Goal: Information Seeking & Learning: Learn about a topic

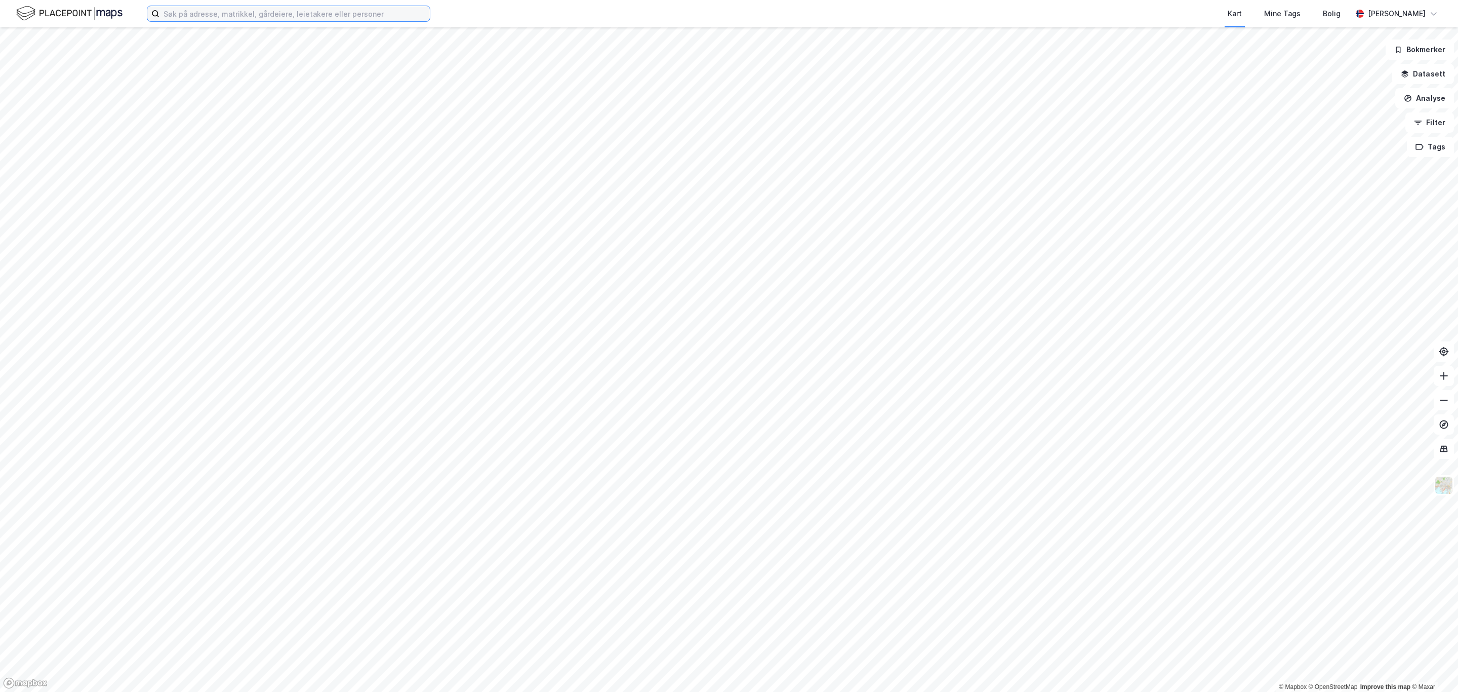
click at [222, 7] on input at bounding box center [295, 13] width 270 height 15
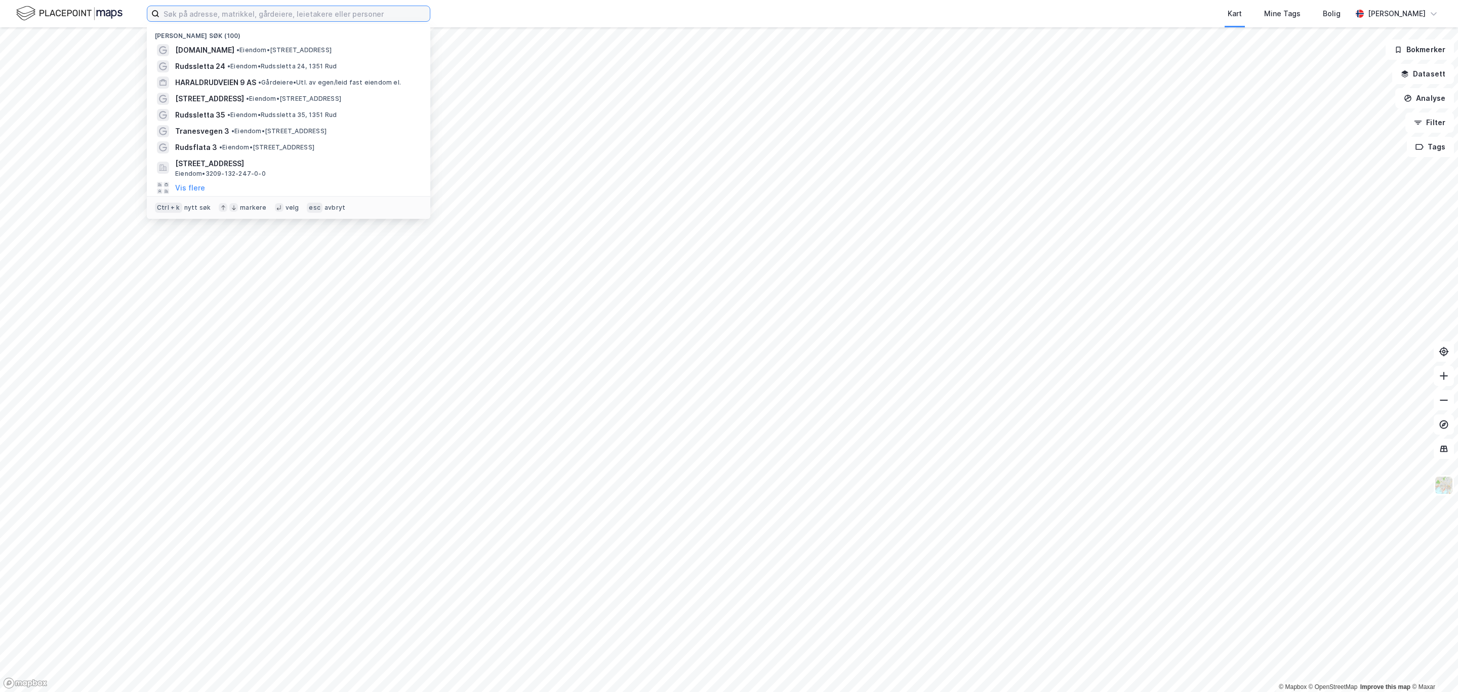
paste input "[STREET_ADDRESS]"
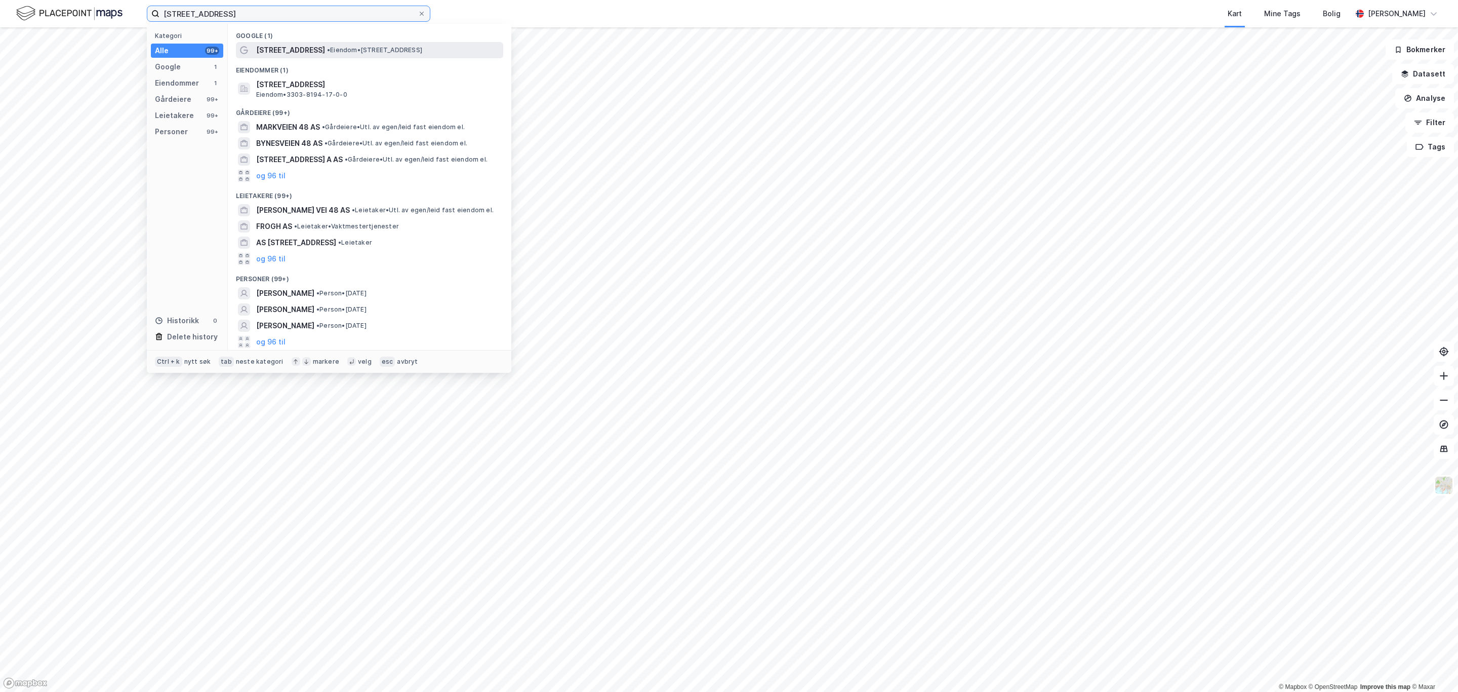
type input "[STREET_ADDRESS]"
click at [329, 50] on span "• Eiendom • [STREET_ADDRESS]" at bounding box center [374, 50] width 95 height 8
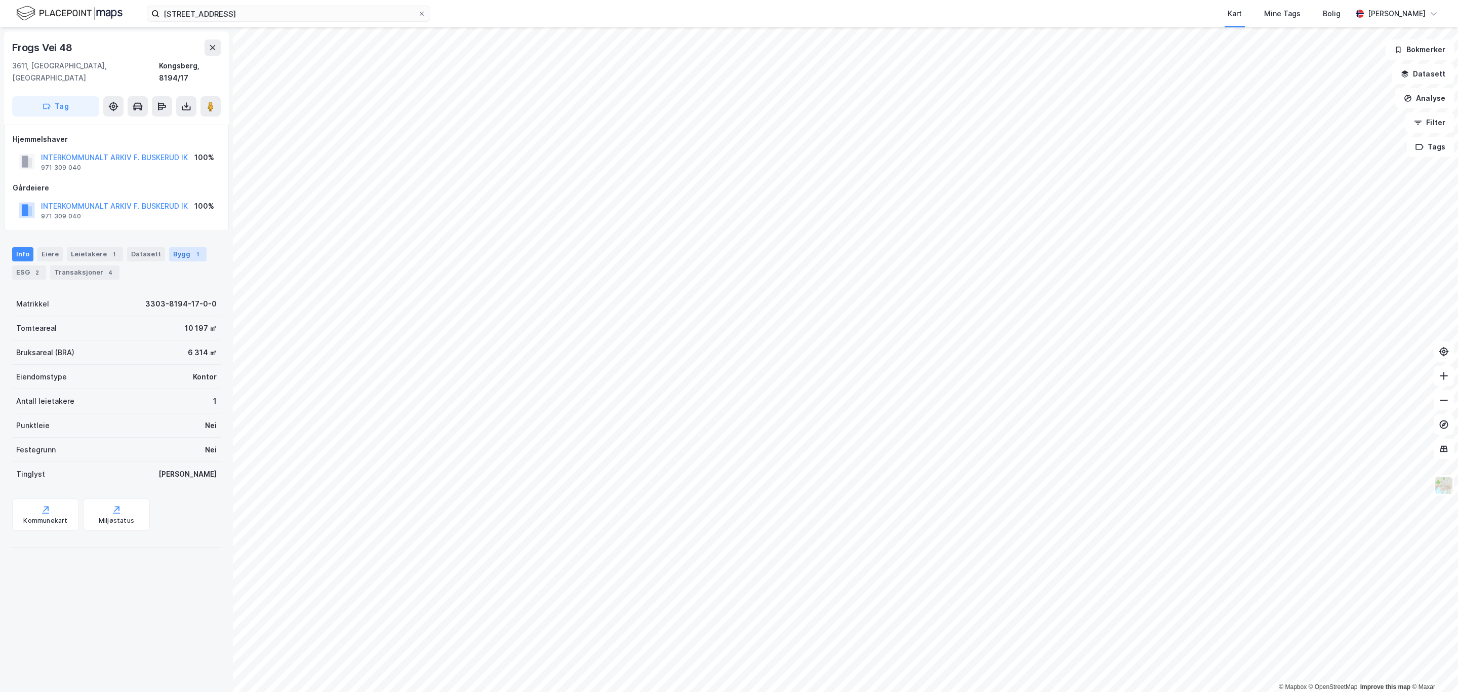
click at [178, 247] on div "Bygg 1" at bounding box center [187, 254] width 37 height 14
